Goal: Check status: Check status

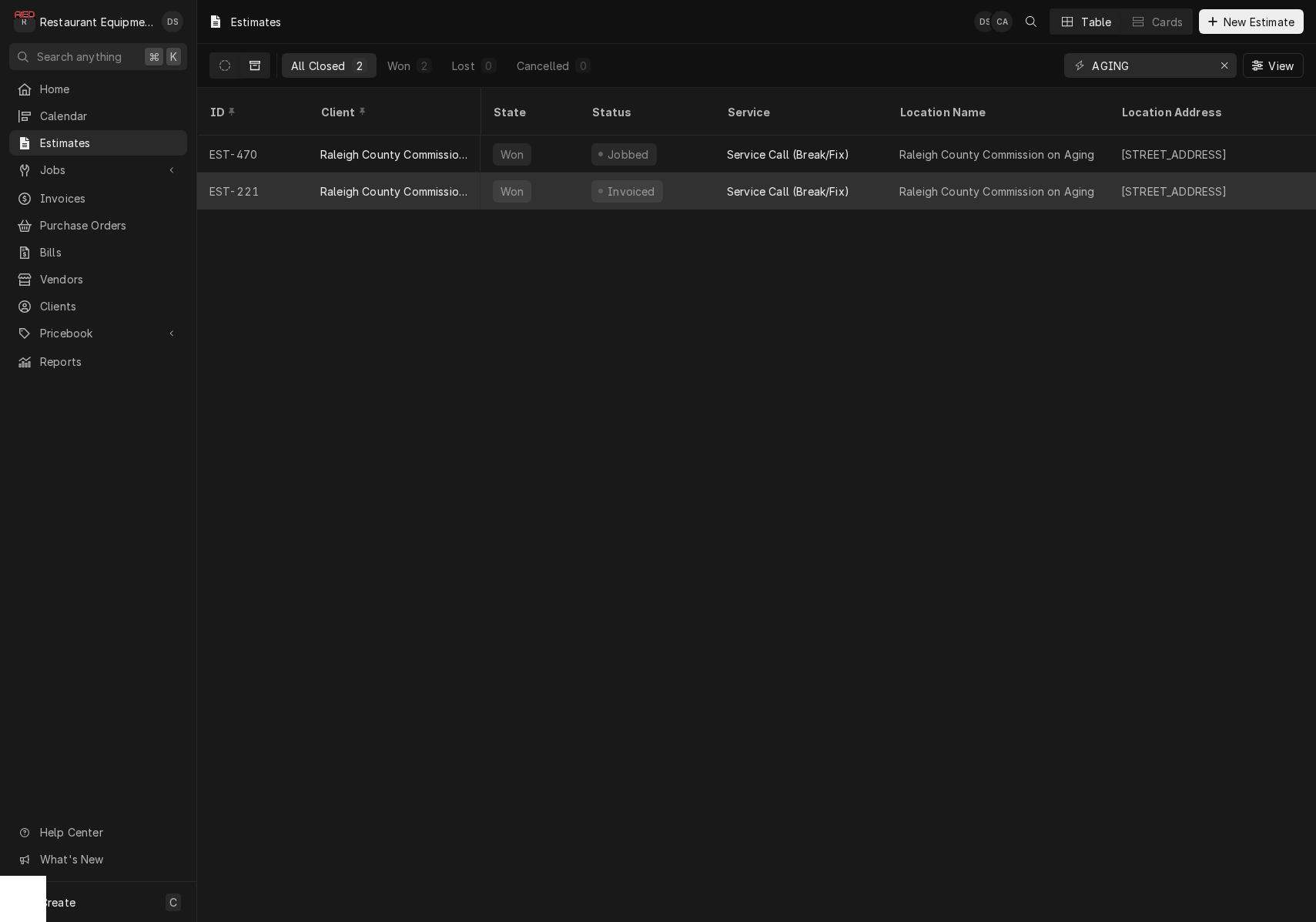
scroll to position [0, 533]
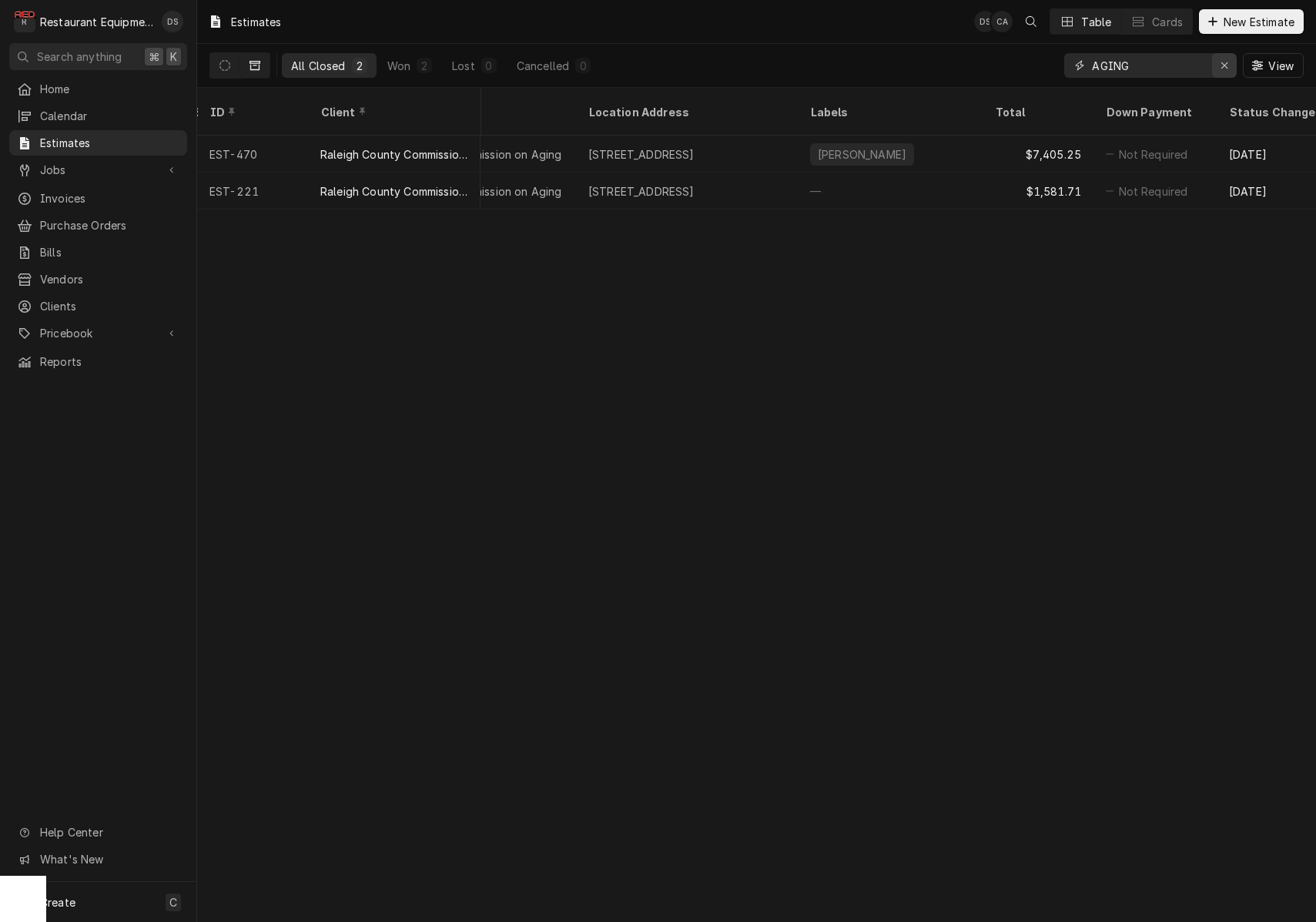
click at [1226, 67] on icon "Erase input" at bounding box center [1224, 65] width 6 height 6
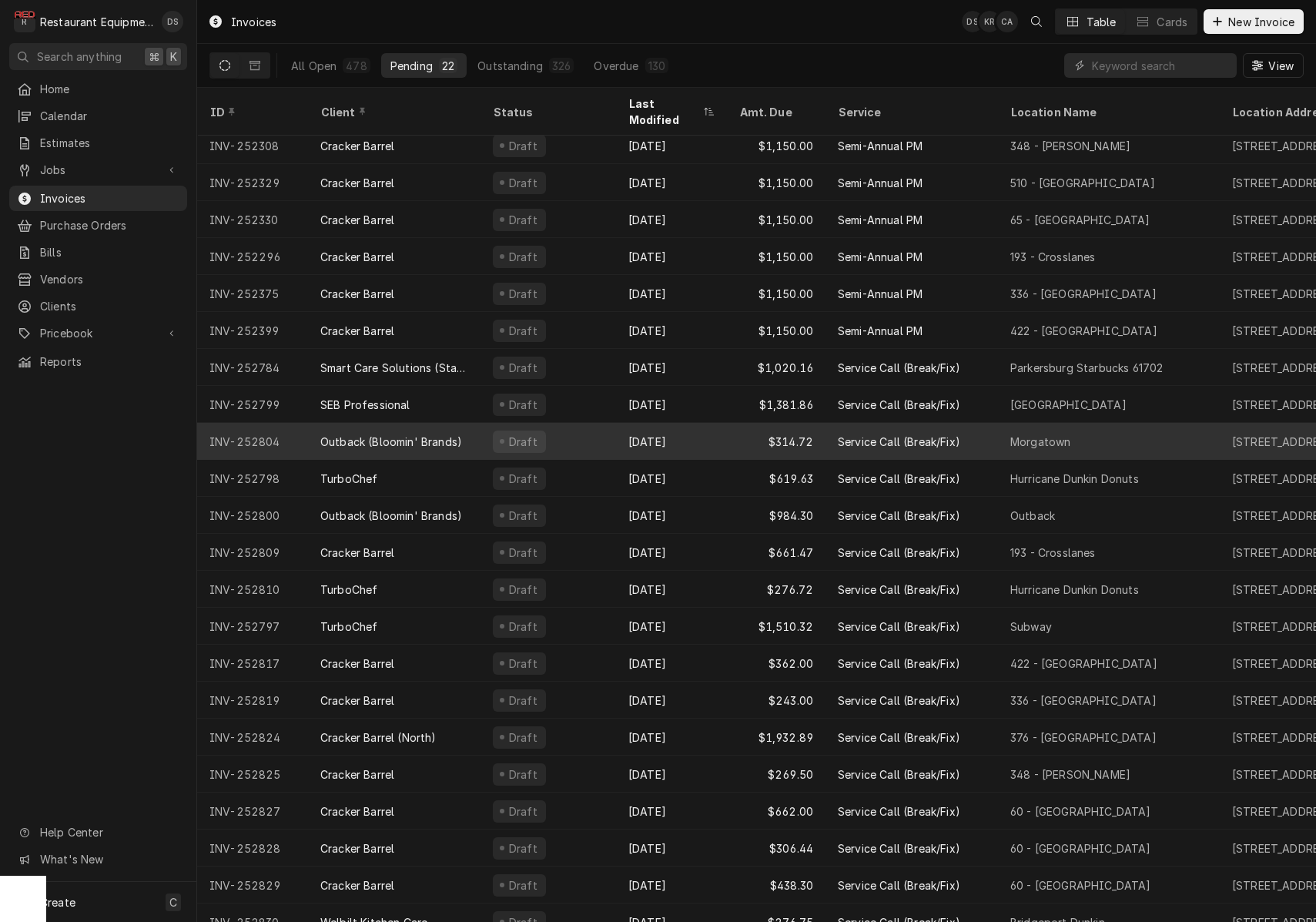
click at [679, 425] on div "[DATE]" at bounding box center [672, 441] width 111 height 37
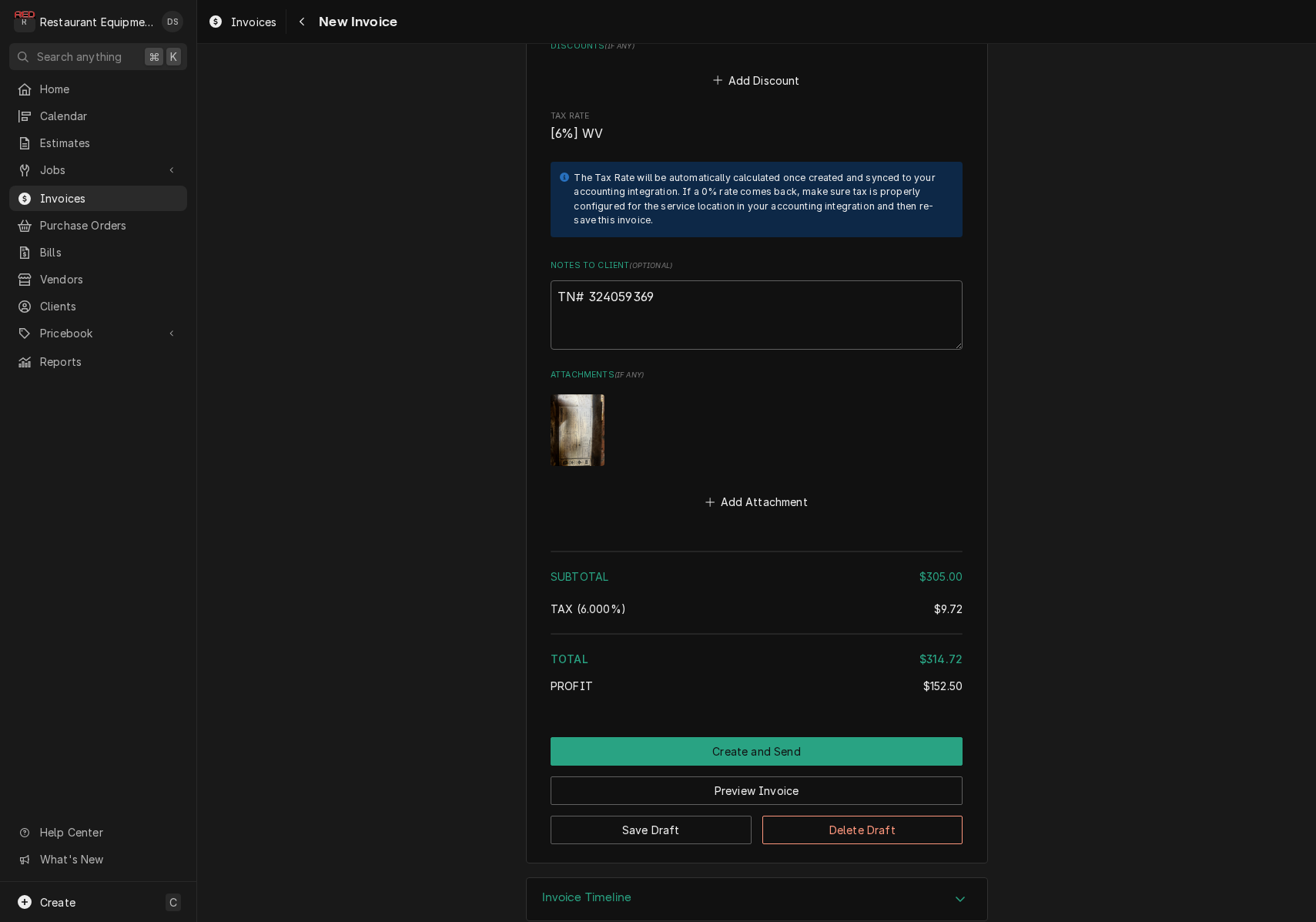
scroll to position [2862, 0]
drag, startPoint x: 661, startPoint y: 272, endPoint x: 615, endPoint y: 271, distance: 46.0
click at [587, 281] on textarea "TN# 324059369" at bounding box center [756, 315] width 412 height 69
click at [791, 777] on button "Preview Invoice" at bounding box center [756, 790] width 412 height 28
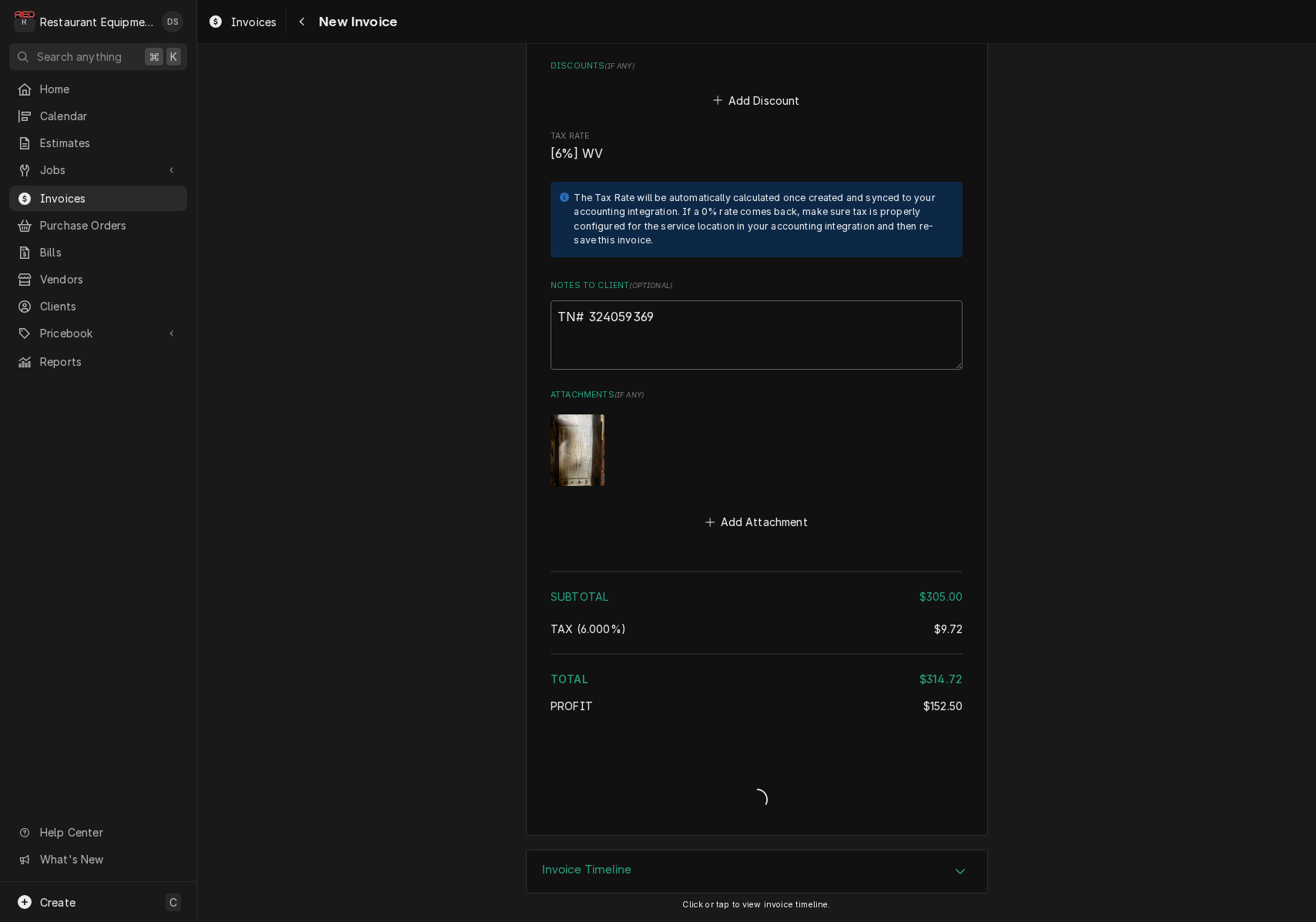
scroll to position [2814, 0]
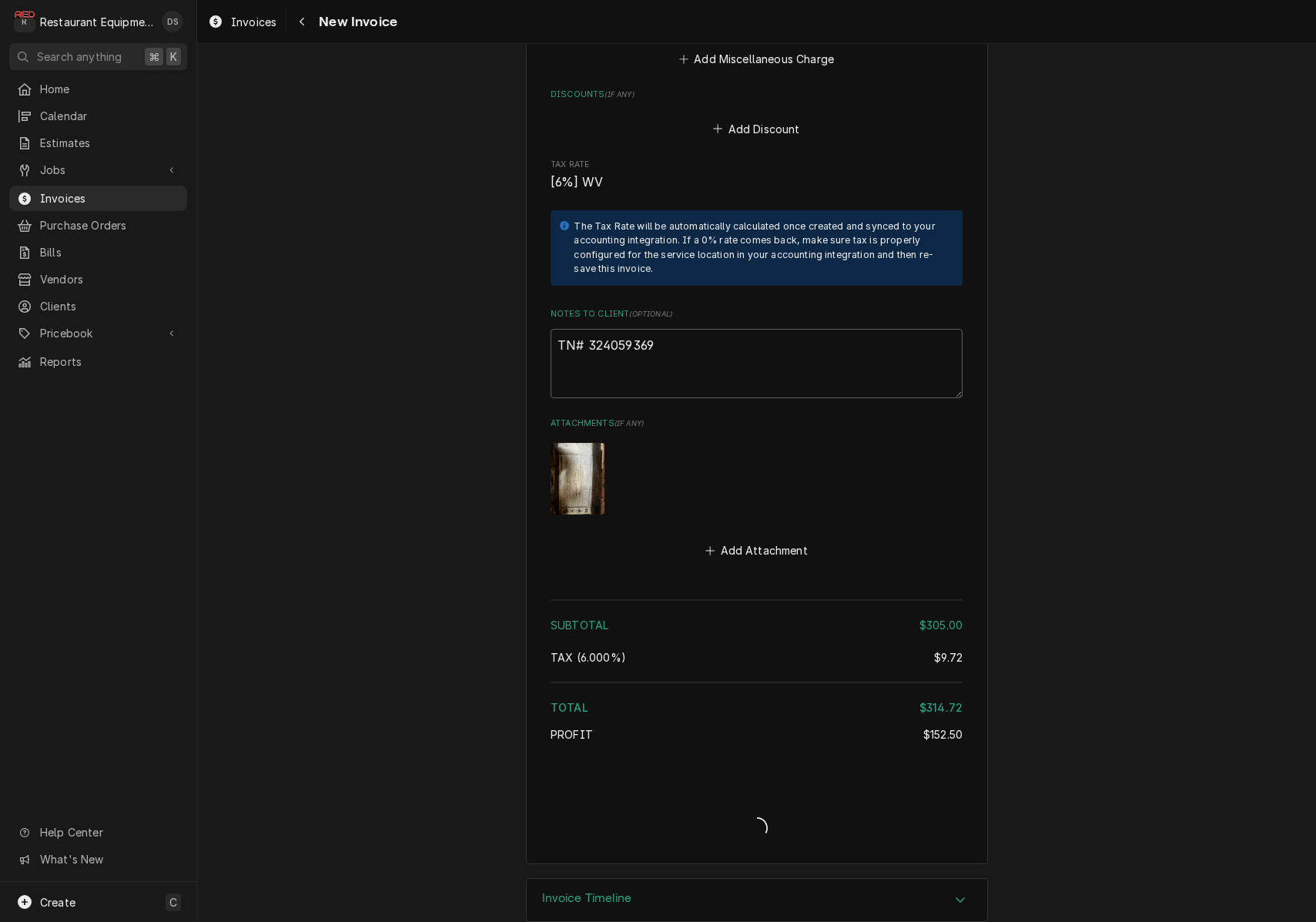
type textarea "x"
